Goal: Find contact information: Find contact information

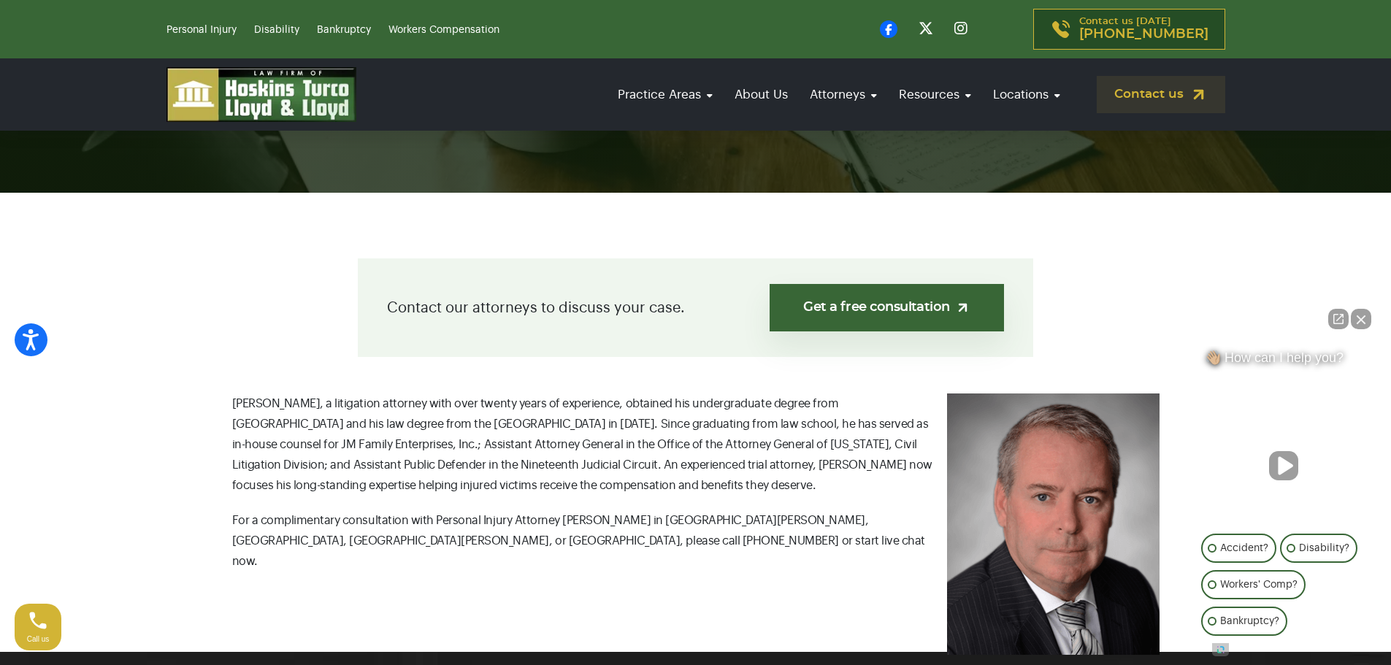
scroll to position [292, 0]
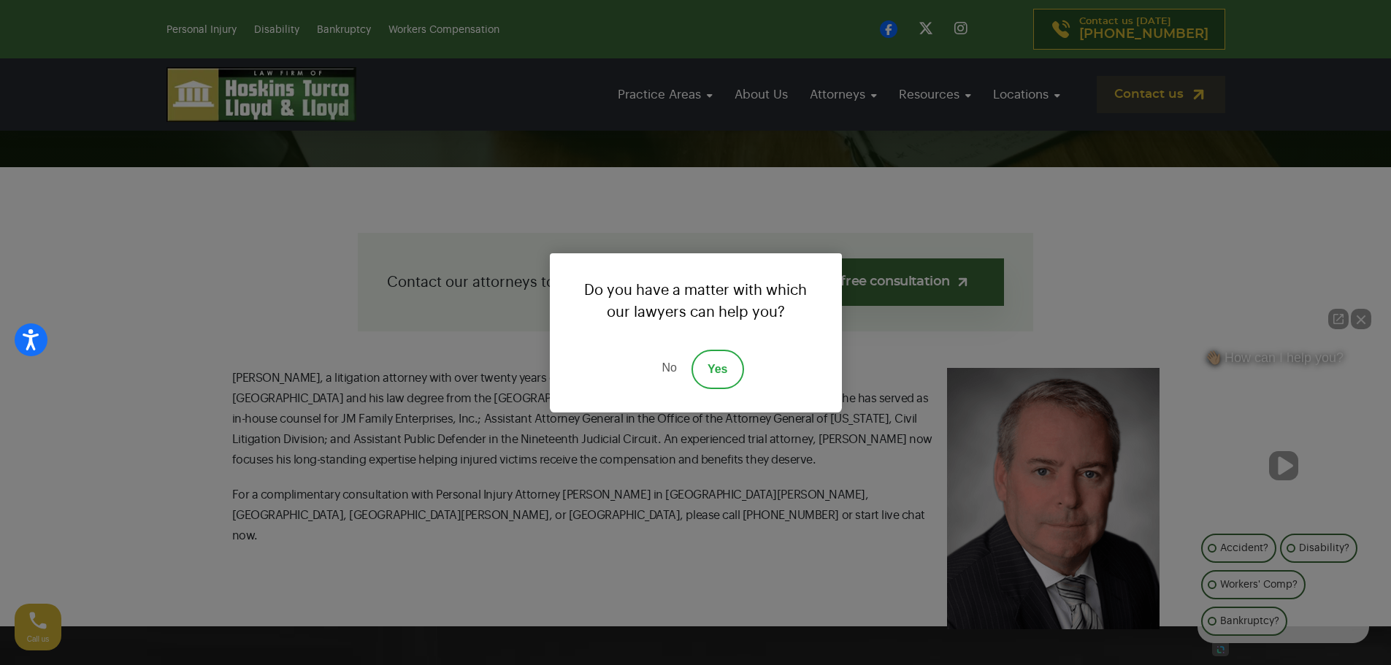
click at [664, 372] on link "No" at bounding box center [669, 369] width 44 height 39
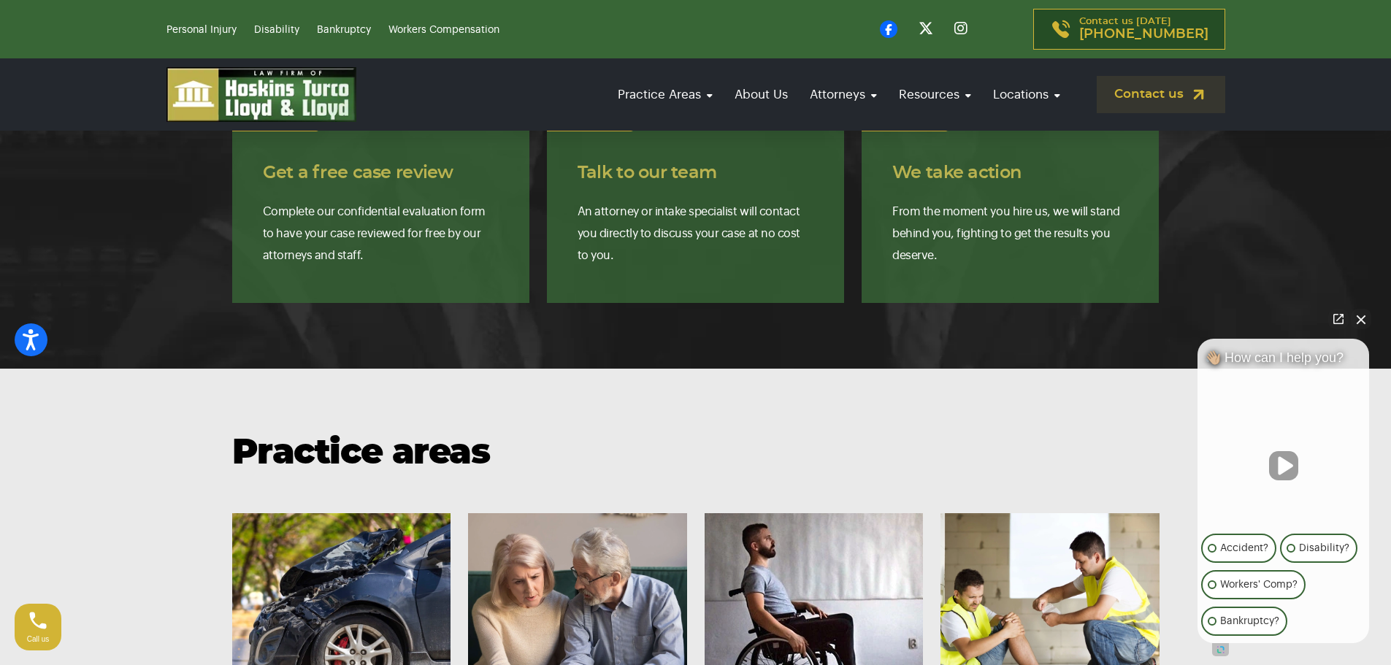
scroll to position [1314, 0]
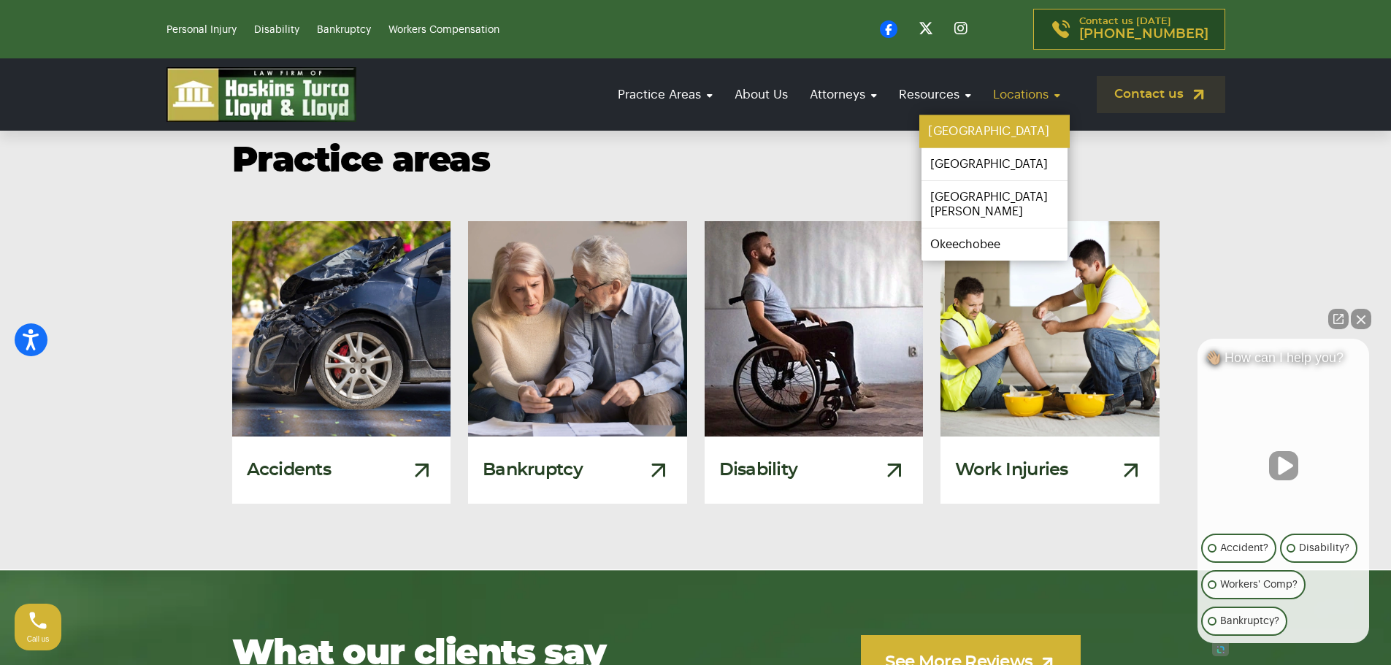
click at [970, 129] on link "[GEOGRAPHIC_DATA]" at bounding box center [994, 131] width 150 height 33
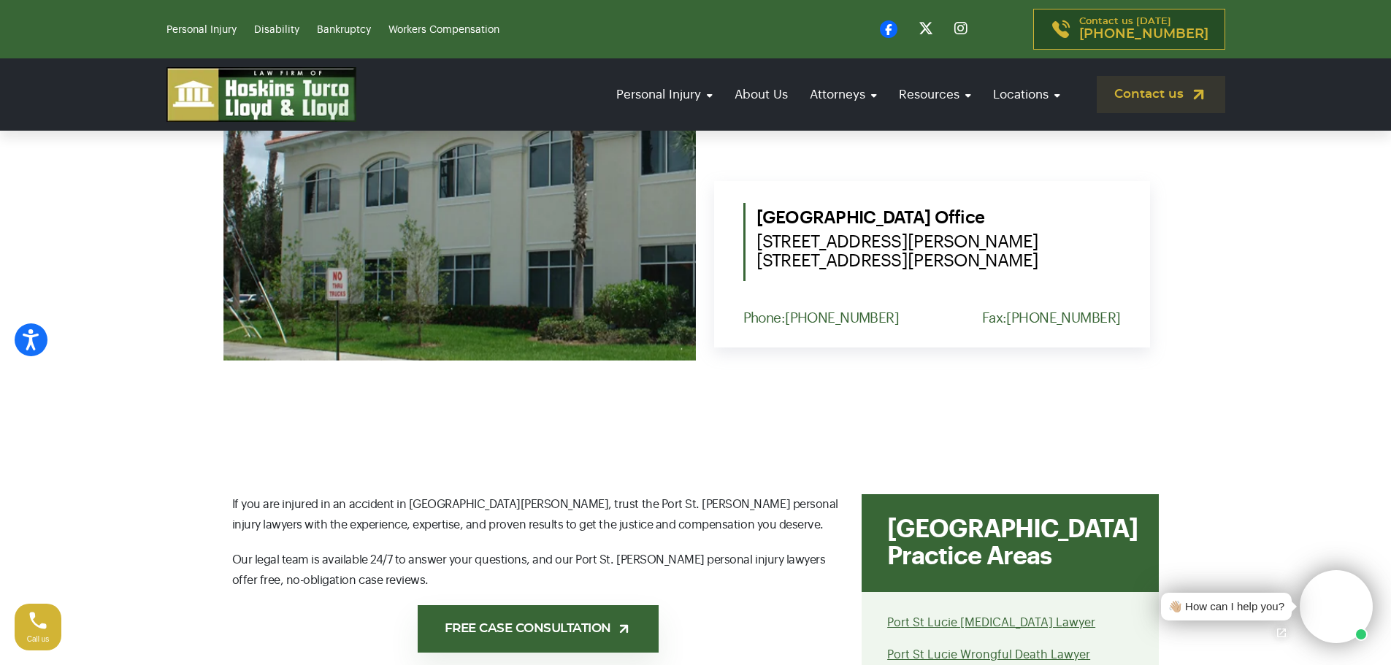
scroll to position [584, 0]
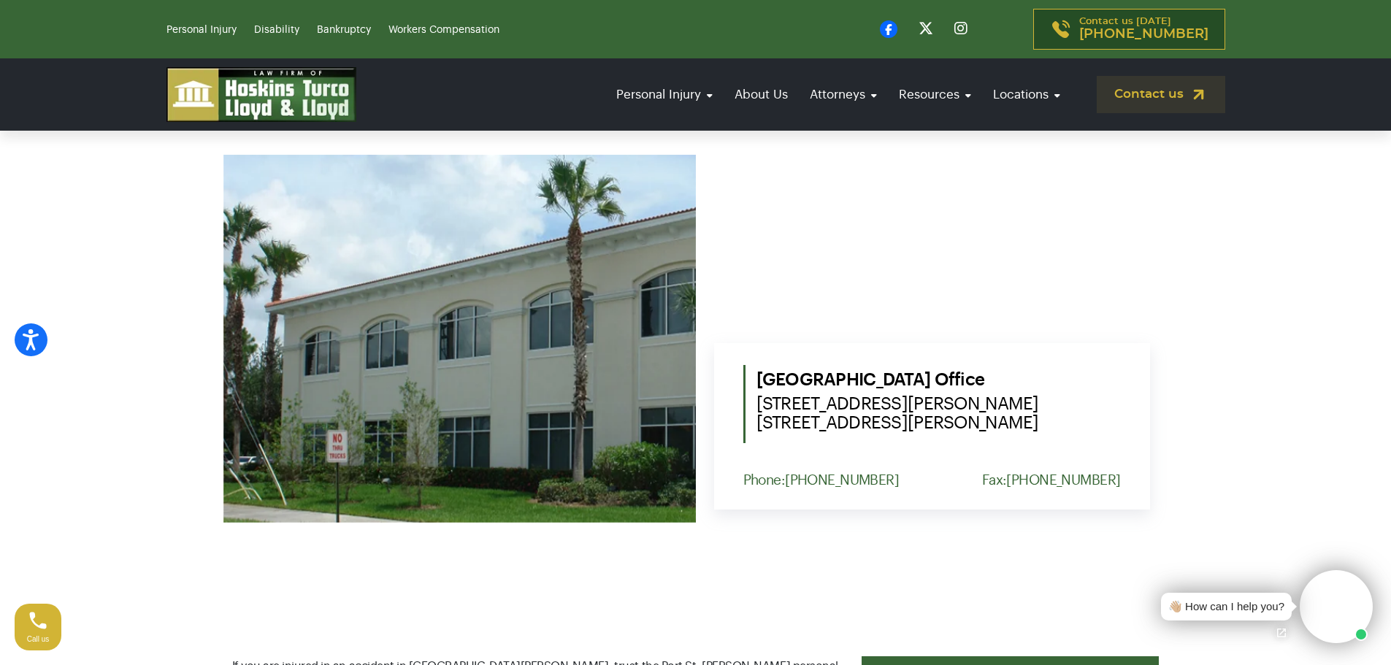
drag, startPoint x: 1018, startPoint y: 428, endPoint x: 756, endPoint y: 396, distance: 264.0
click at [756, 396] on span "1555 NW St. Lucie West Blvd. Suite 203, Port St. Lucie, Fl. 34986" at bounding box center [938, 413] width 364 height 38
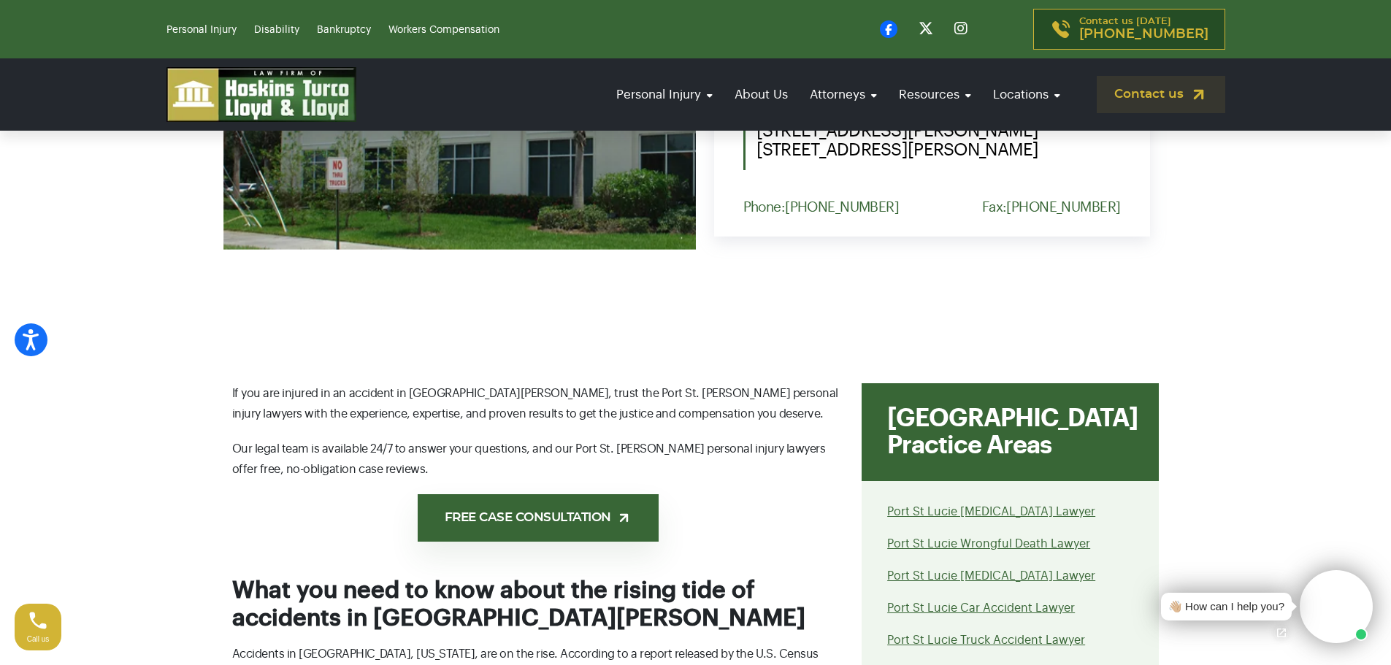
scroll to position [949, 0]
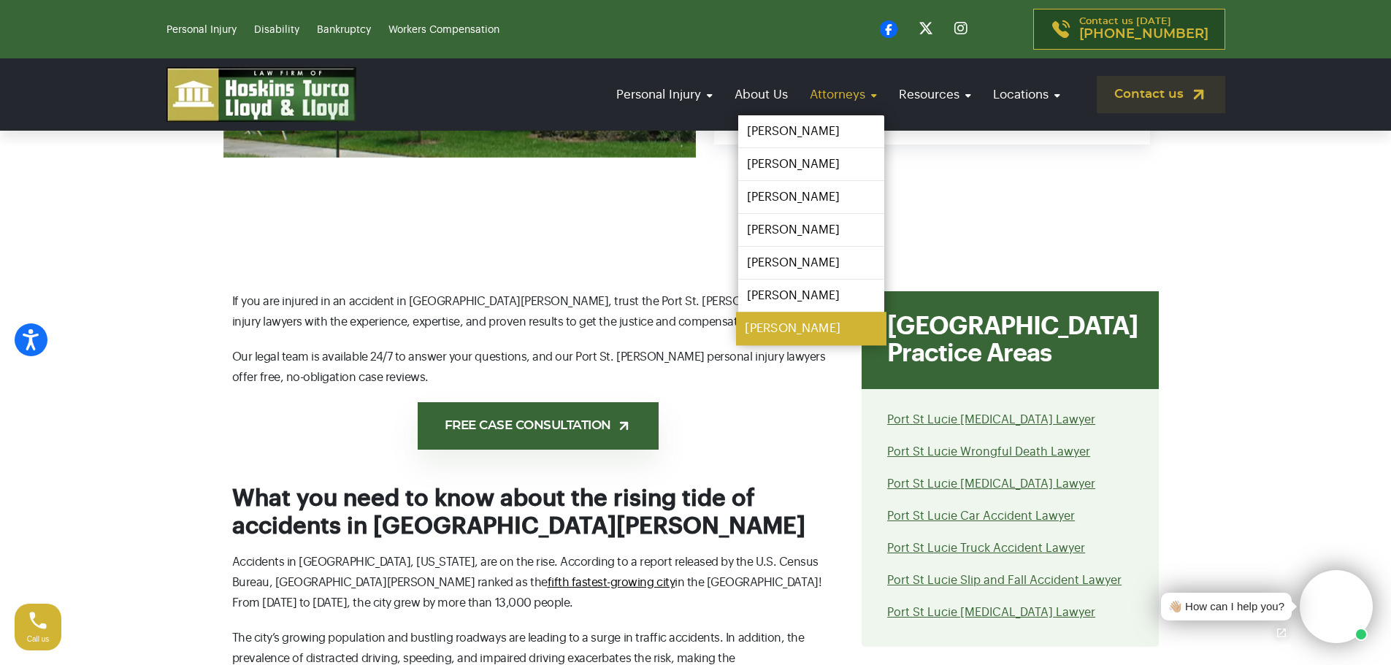
click at [768, 322] on link "[PERSON_NAME]" at bounding box center [811, 329] width 150 height 33
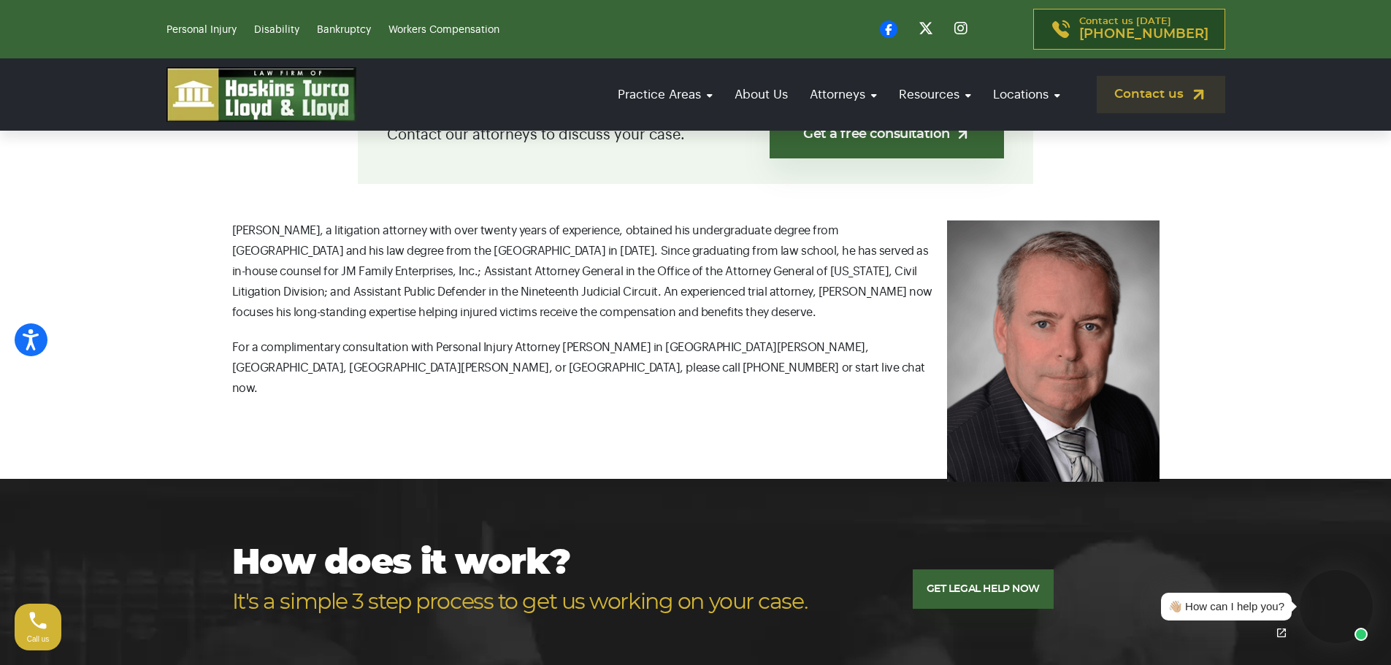
scroll to position [467, 0]
